Goal: Information Seeking & Learning: Check status

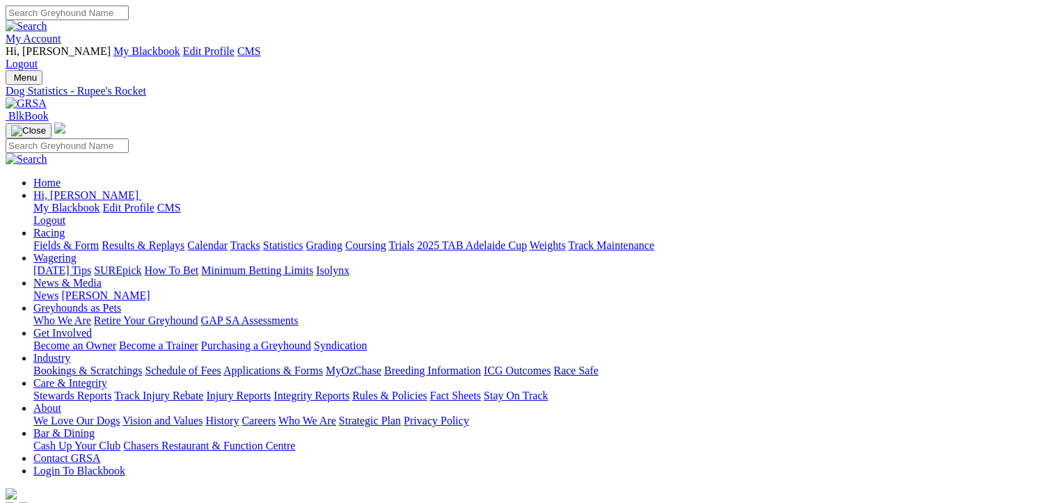
scroll to position [0, 3]
click at [182, 240] on link "Results & Replays" at bounding box center [143, 246] width 83 height 12
drag, startPoint x: 0, startPoint y: 0, endPoint x: 262, endPoint y: 299, distance: 398.2
